Goal: Task Accomplishment & Management: Use online tool/utility

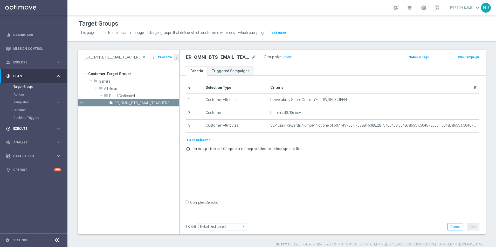
click at [18, 130] on span "Execute" at bounding box center [34, 128] width 43 height 3
click at [30, 126] on div "track_changes Analyze keyboard_arrow_right" at bounding box center [33, 119] width 67 height 14
click at [28, 113] on link "Customer 360" at bounding box center [33, 114] width 40 height 4
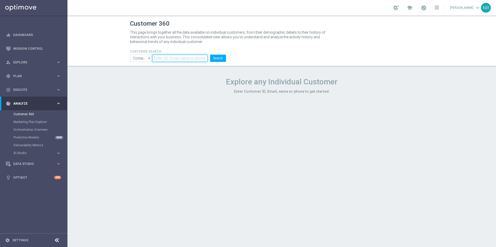
click at [166, 59] on input "text" at bounding box center [179, 58] width 55 height 7
paste input "[EMAIL_ADDRESS][DOMAIN_NAME]"
type input "[EMAIL_ADDRESS][DOMAIN_NAME]"
click at [221, 56] on button "Search" at bounding box center [218, 58] width 16 height 7
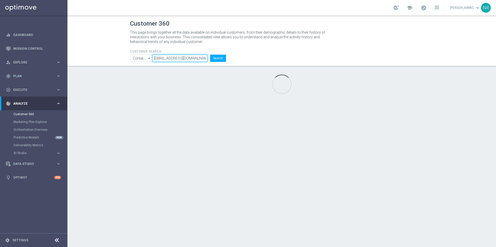
click at [197, 58] on input "[EMAIL_ADDRESS][DOMAIN_NAME]" at bounding box center [179, 58] width 55 height 7
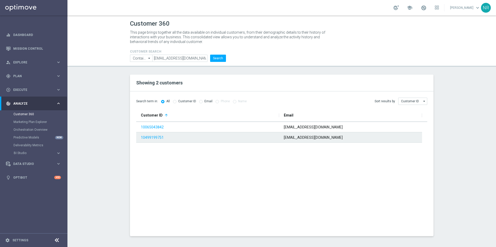
drag, startPoint x: 156, startPoint y: 138, endPoint x: 213, endPoint y: 143, distance: 57.0
click at [156, 138] on link "10499199751" at bounding box center [152, 138] width 23 height 4
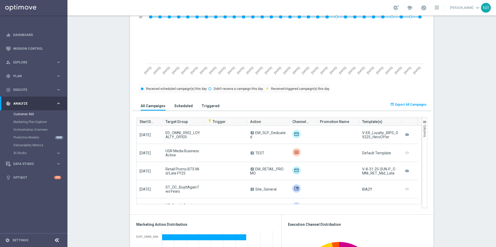
click at [417, 104] on span "Export All Campaigns" at bounding box center [410, 105] width 31 height 4
